Goal: Transaction & Acquisition: Download file/media

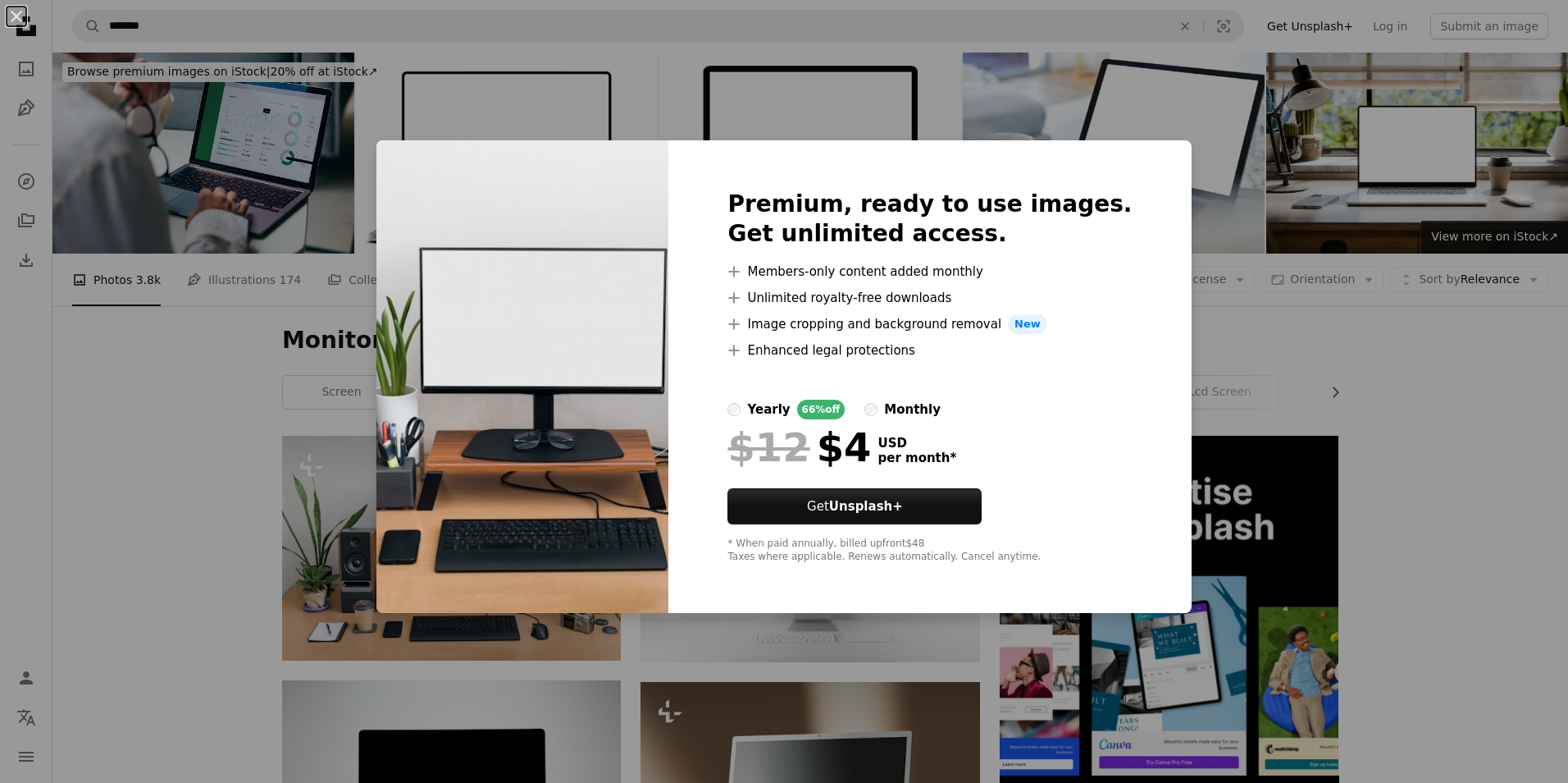
click at [1371, 283] on div "An X shape Premium, ready to use images. Get unlimited access. A plus sign Memb…" at bounding box center [784, 392] width 1568 height 783
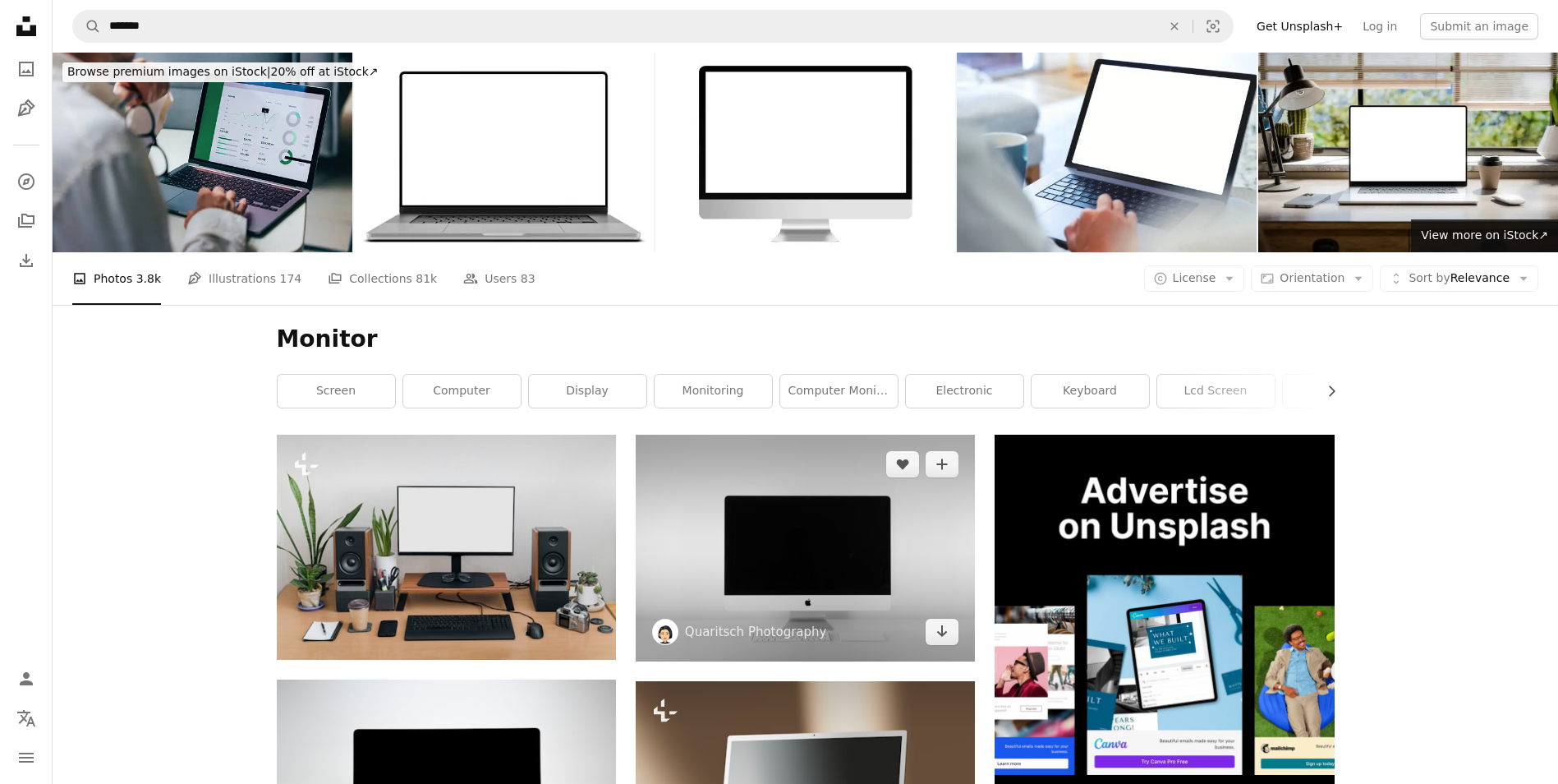
click at [947, 646] on img at bounding box center [805, 547] width 339 height 226
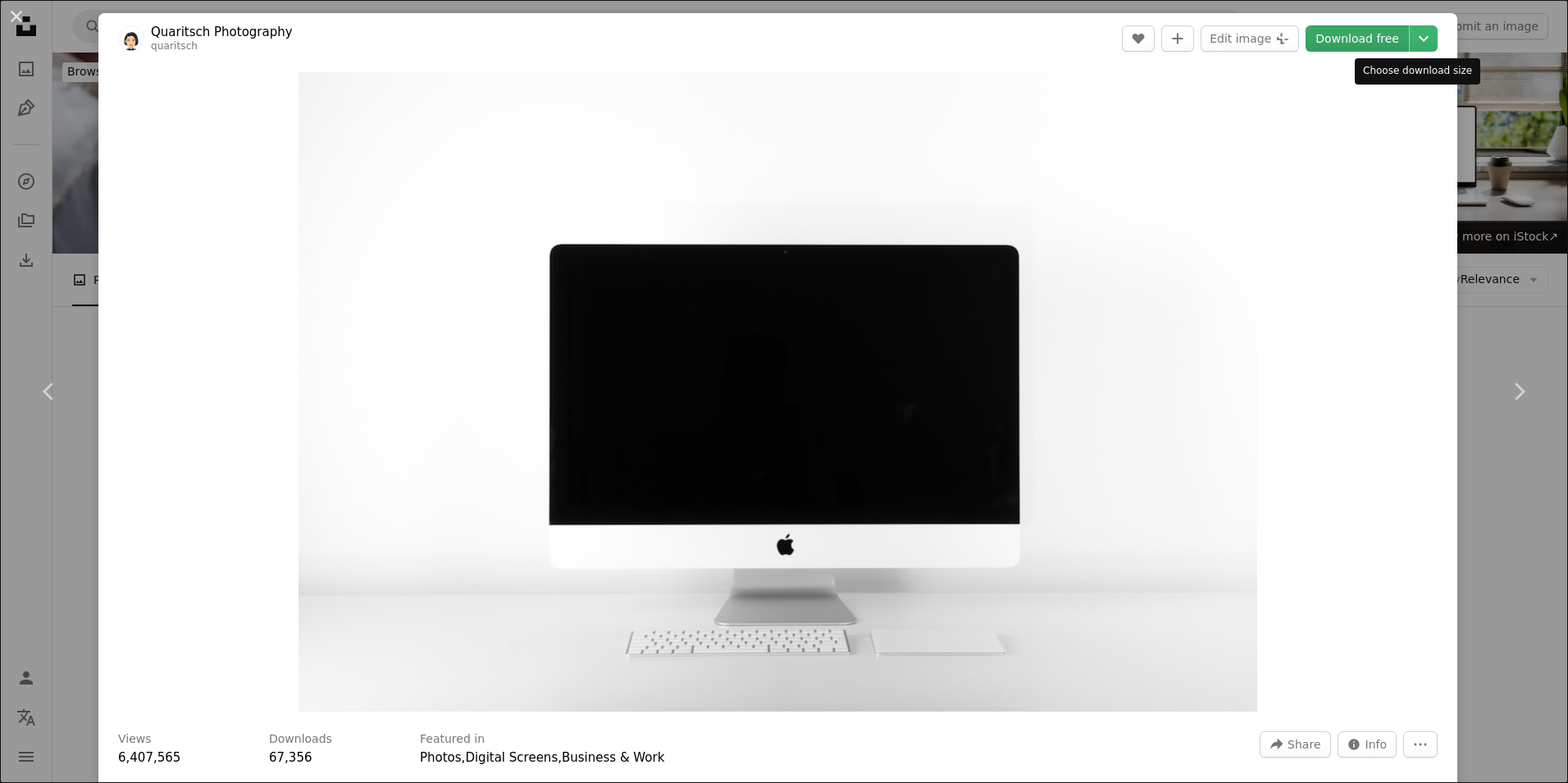
click at [1357, 32] on link "Download free" at bounding box center [1357, 39] width 103 height 26
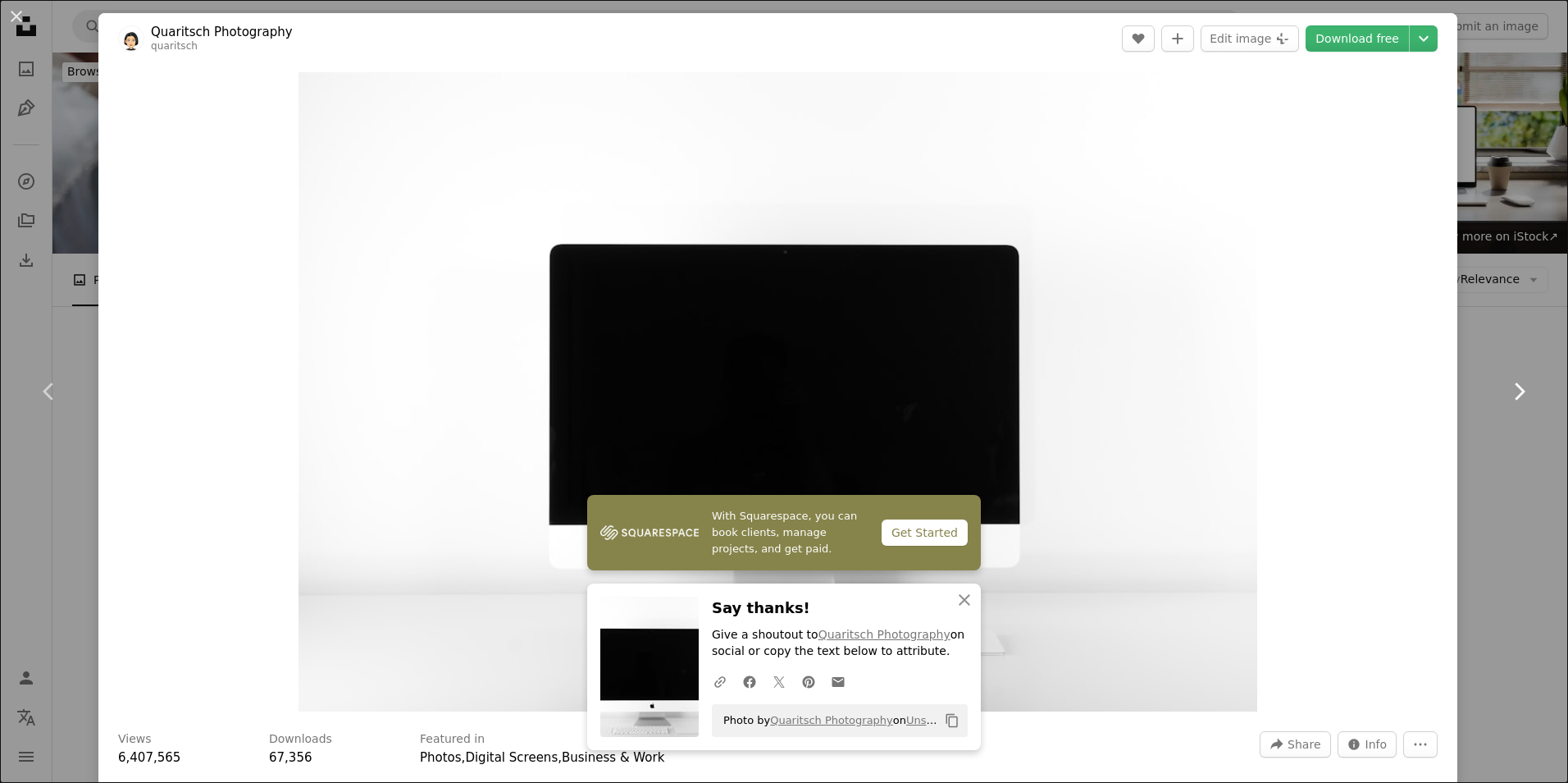
click at [1480, 430] on link "Chevron right" at bounding box center [1518, 391] width 99 height 158
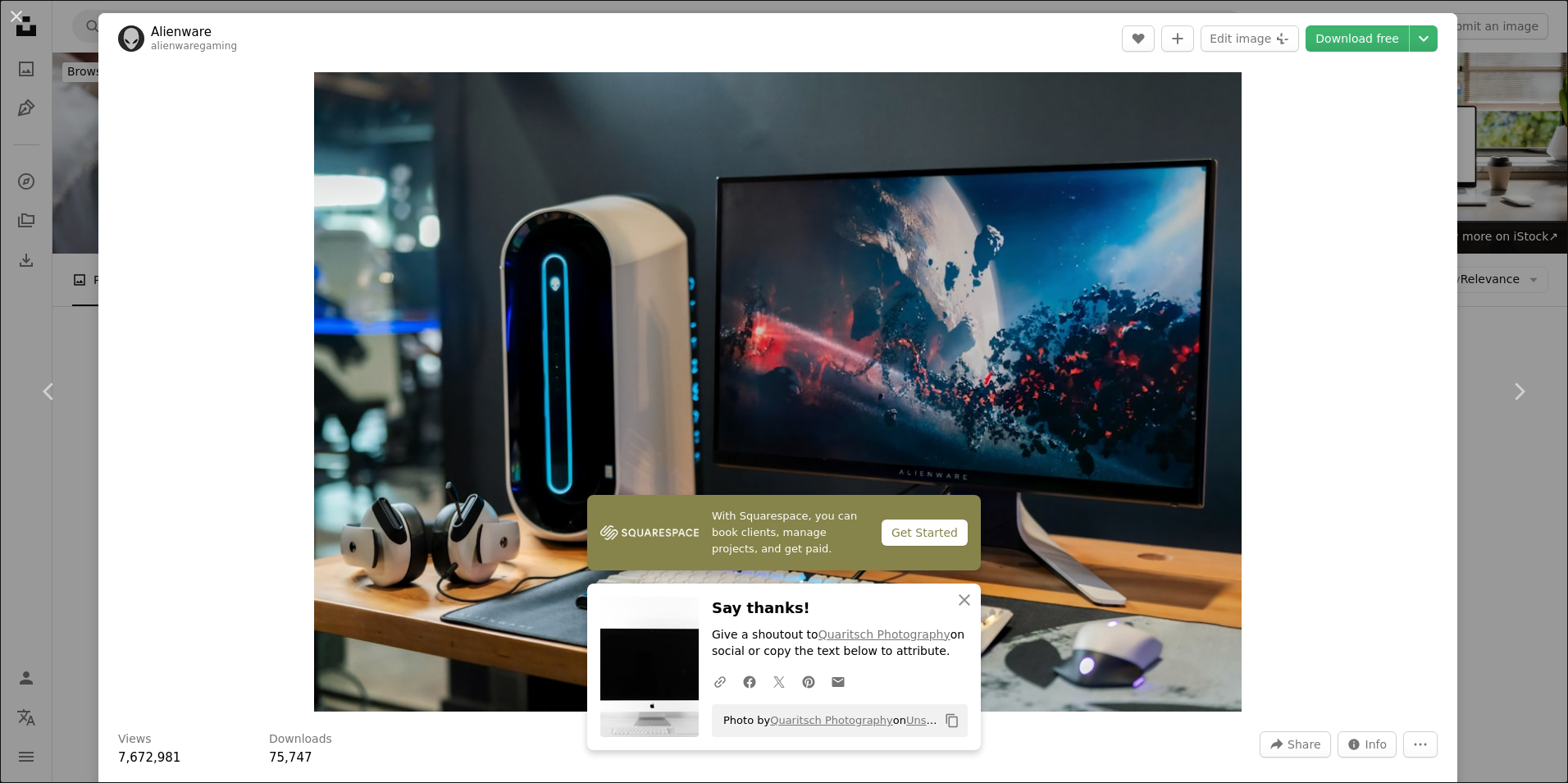
drag, startPoint x: 1482, startPoint y: 54, endPoint x: 1466, endPoint y: 49, distance: 16.8
click at [1482, 54] on div "An X shape Chevron left Chevron right With Squarespace, you can book clients, m…" at bounding box center [784, 392] width 1568 height 783
